Goal: Task Accomplishment & Management: Manage account settings

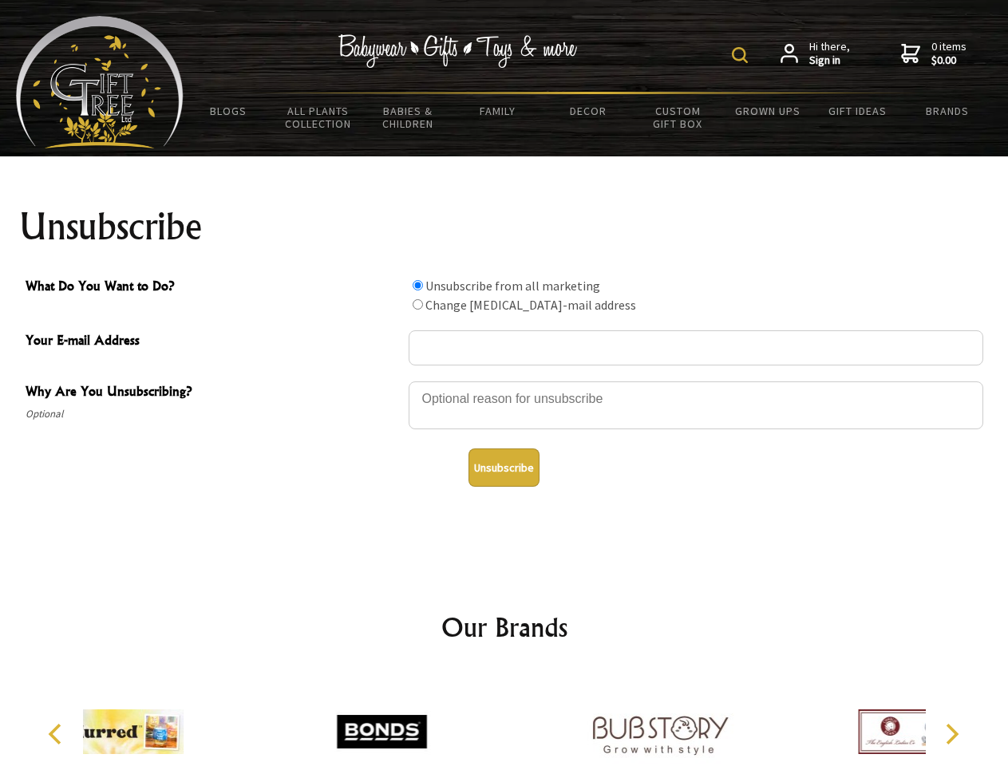
click at [742, 55] on img at bounding box center [740, 55] width 16 height 16
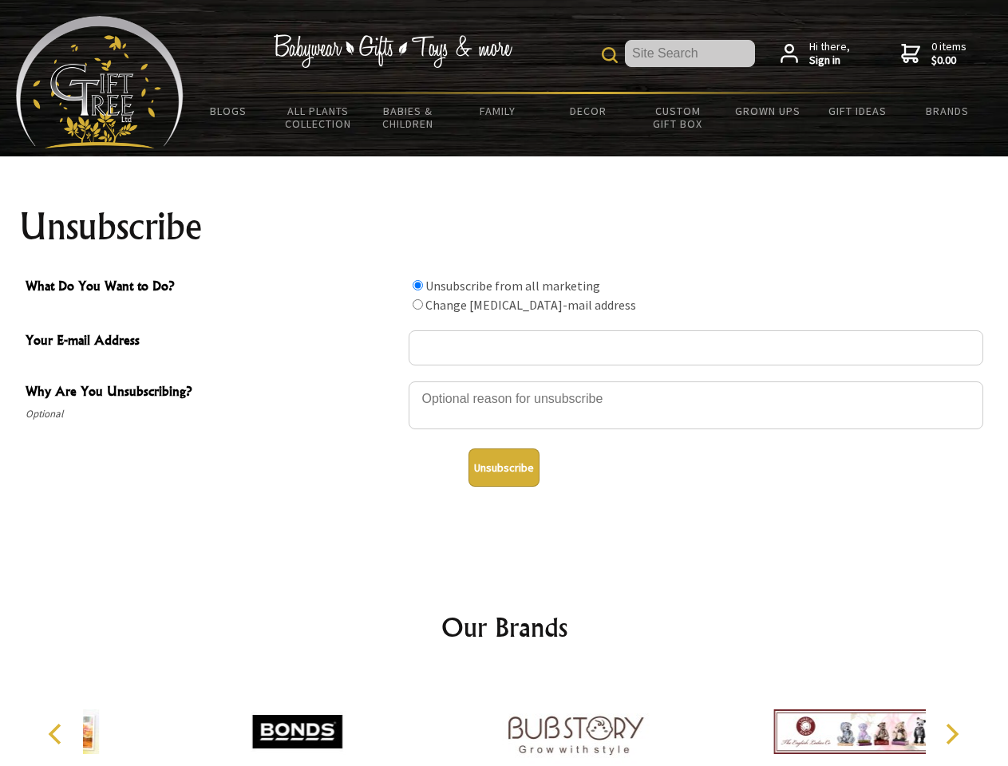
click at [505, 381] on div at bounding box center [696, 408] width 575 height 56
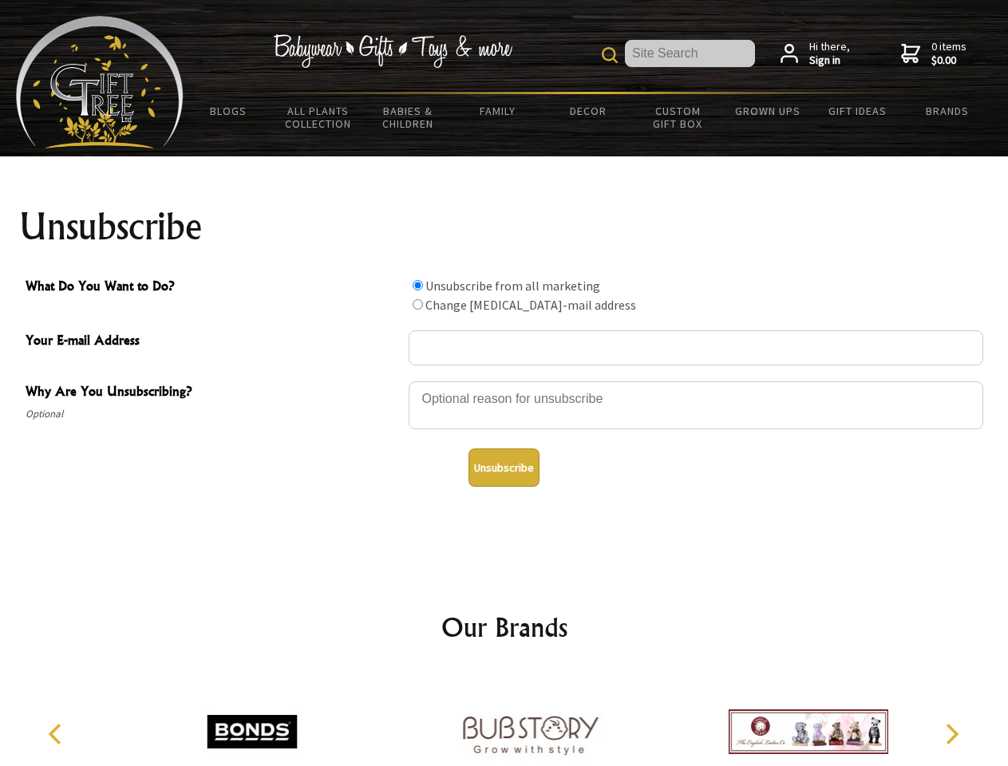
click at [418, 285] on input "What Do You Want to Do?" at bounding box center [418, 285] width 10 height 10
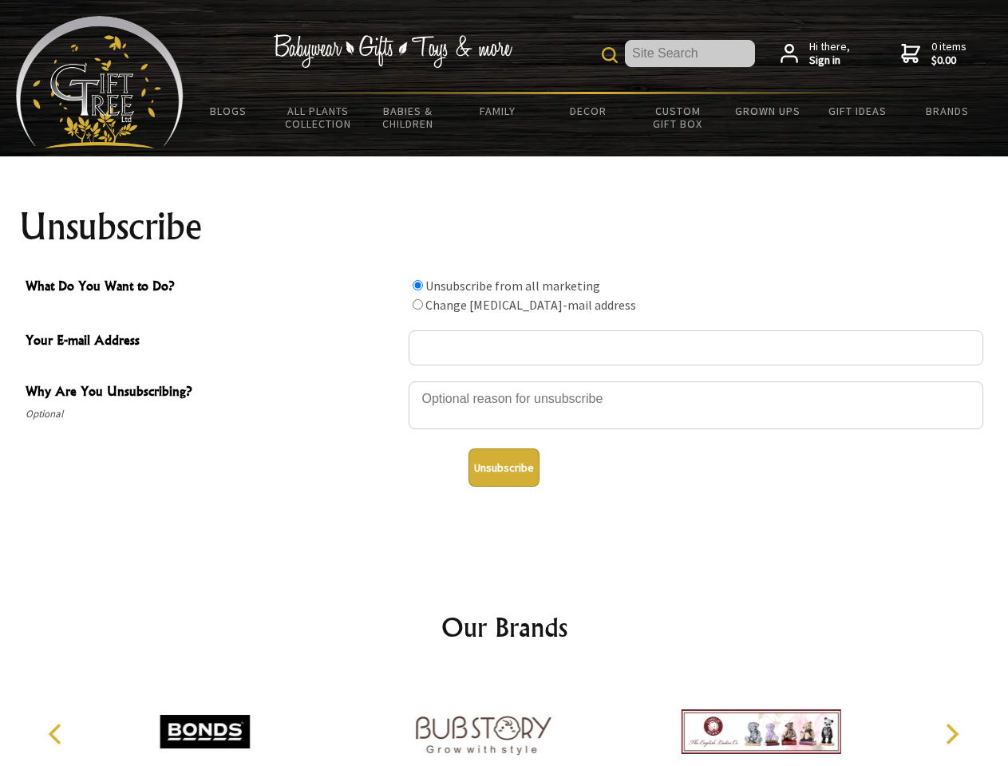
click at [418, 304] on input "What Do You Want to Do?" at bounding box center [418, 304] width 10 height 10
radio input "true"
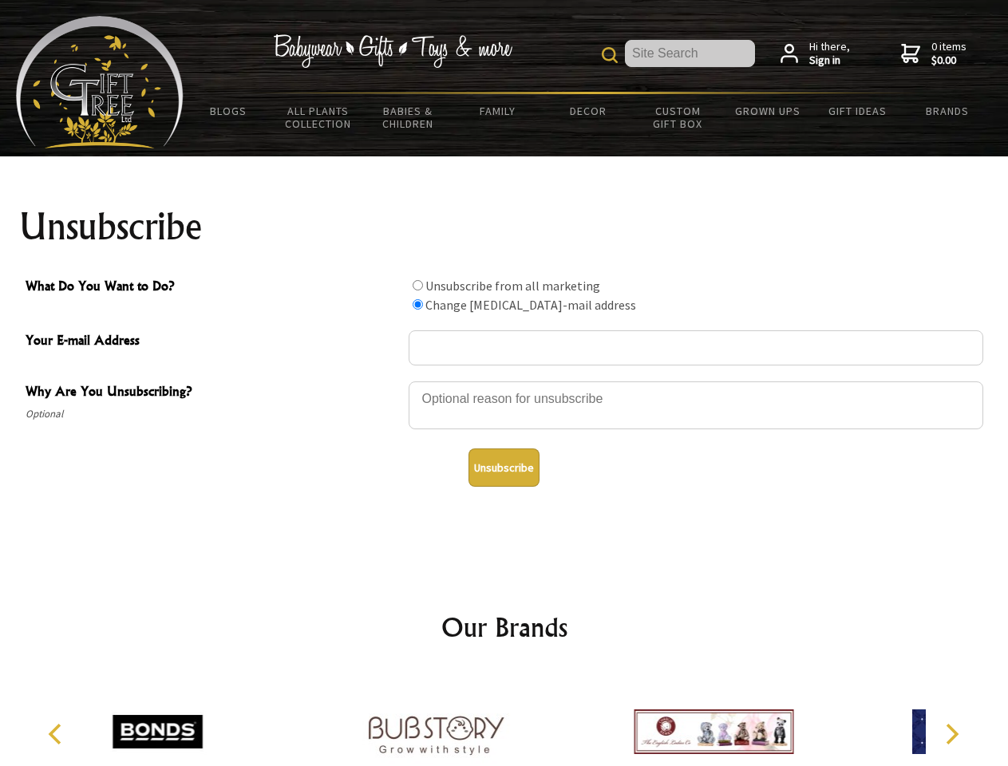
click at [504, 468] on button "Unsubscribe" at bounding box center [504, 468] width 71 height 38
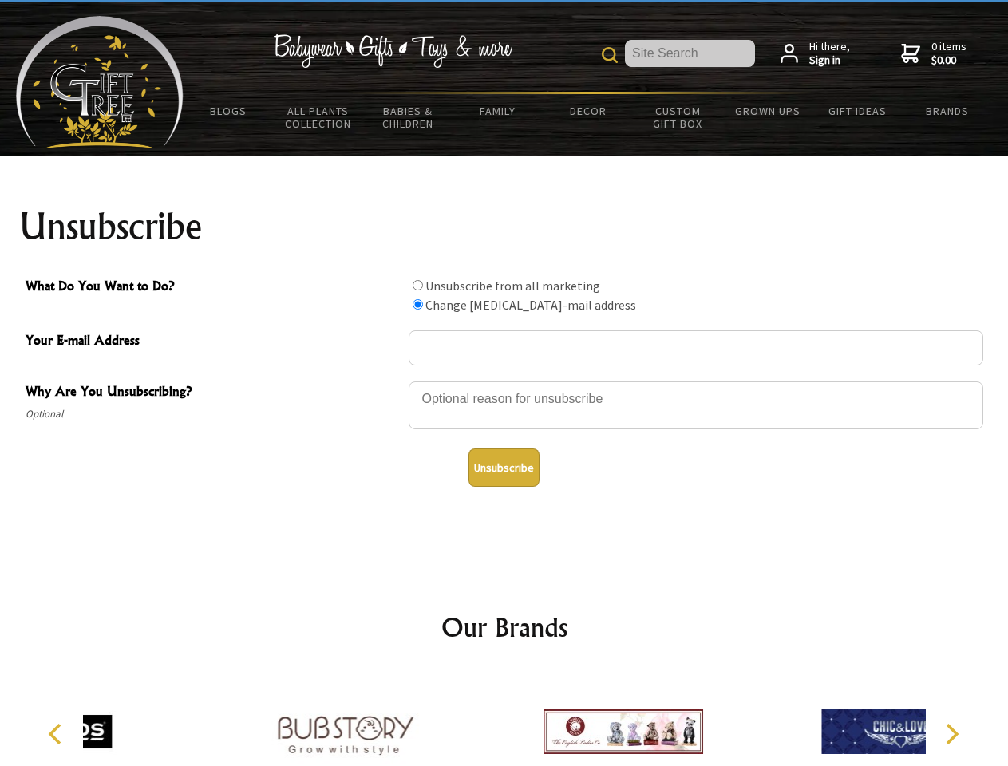
click at [505, 719] on div at bounding box center [624, 734] width 278 height 125
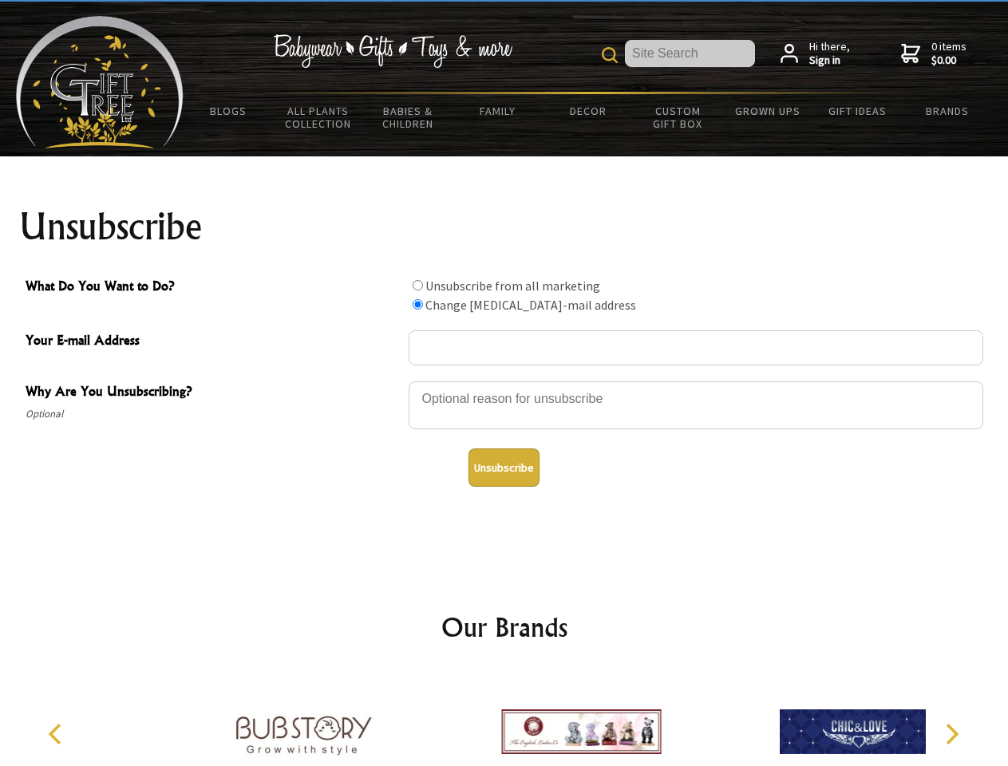
click at [57, 734] on icon "Previous" at bounding box center [56, 734] width 21 height 21
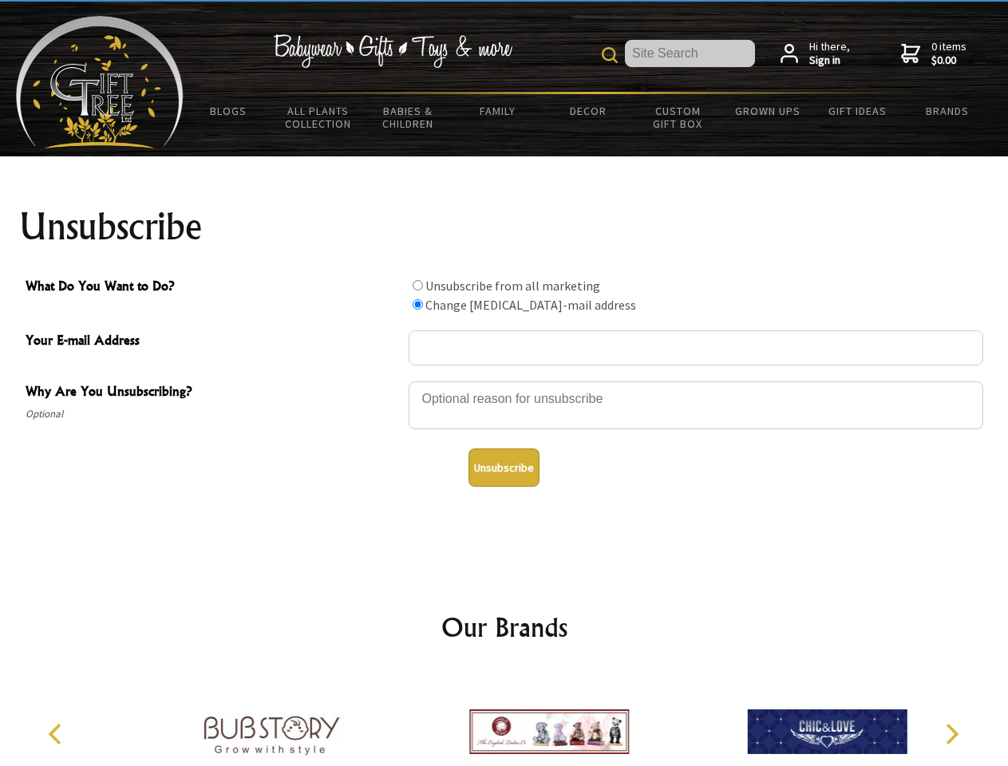
click at [952, 734] on icon "Next" at bounding box center [950, 734] width 21 height 21
